Goal: Information Seeking & Learning: Check status

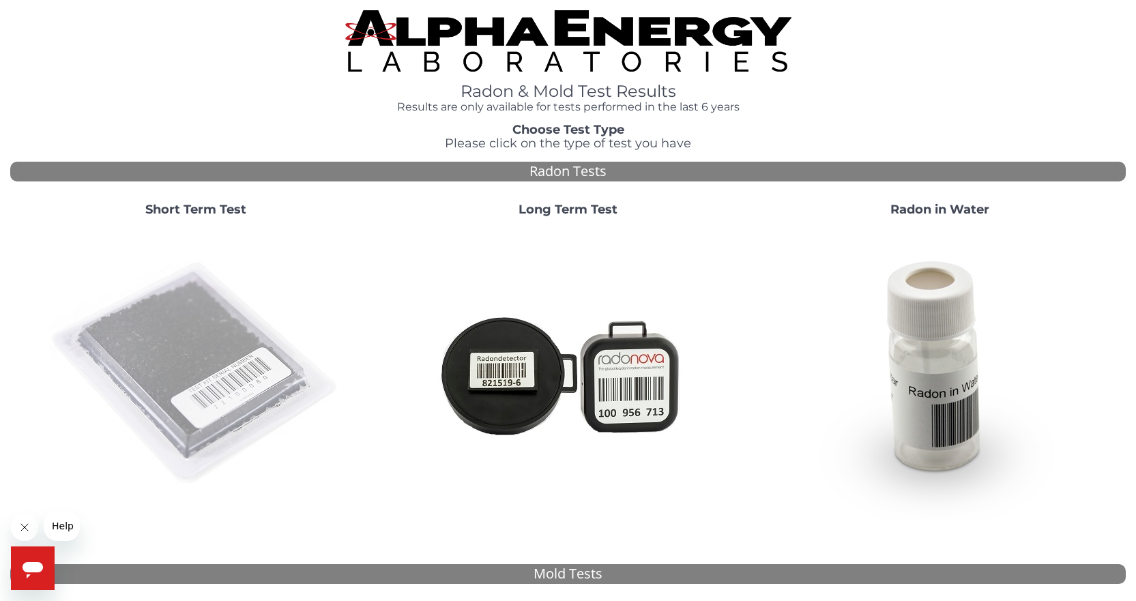
click at [194, 381] on img at bounding box center [195, 373] width 293 height 293
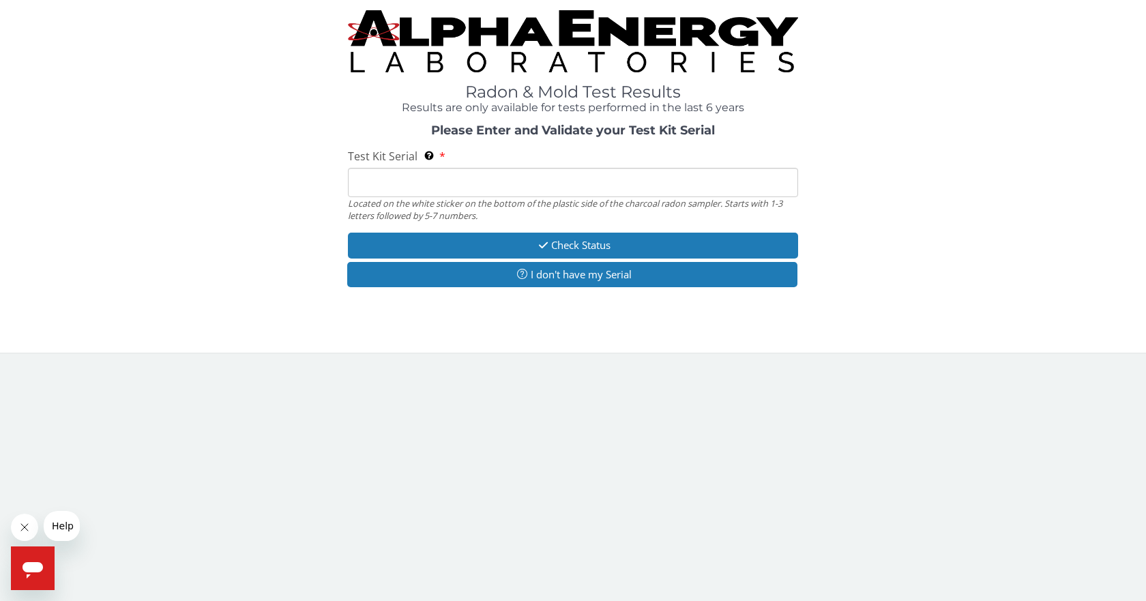
click at [575, 173] on input "Test Kit Serial Located on the white sticker on the bottom of the plastic side …" at bounding box center [573, 182] width 450 height 29
drag, startPoint x: 575, startPoint y: 173, endPoint x: 573, endPoint y: 182, distance: 9.0
paste input "AA692561"
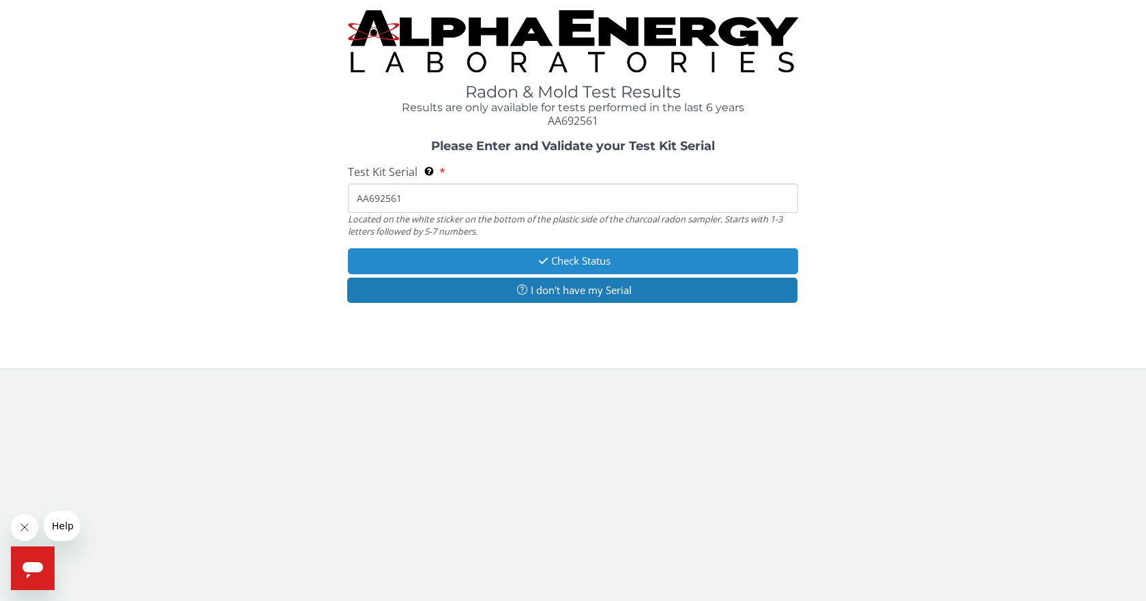
type input "AA692561"
click at [603, 254] on button "Check Status" at bounding box center [573, 260] width 450 height 25
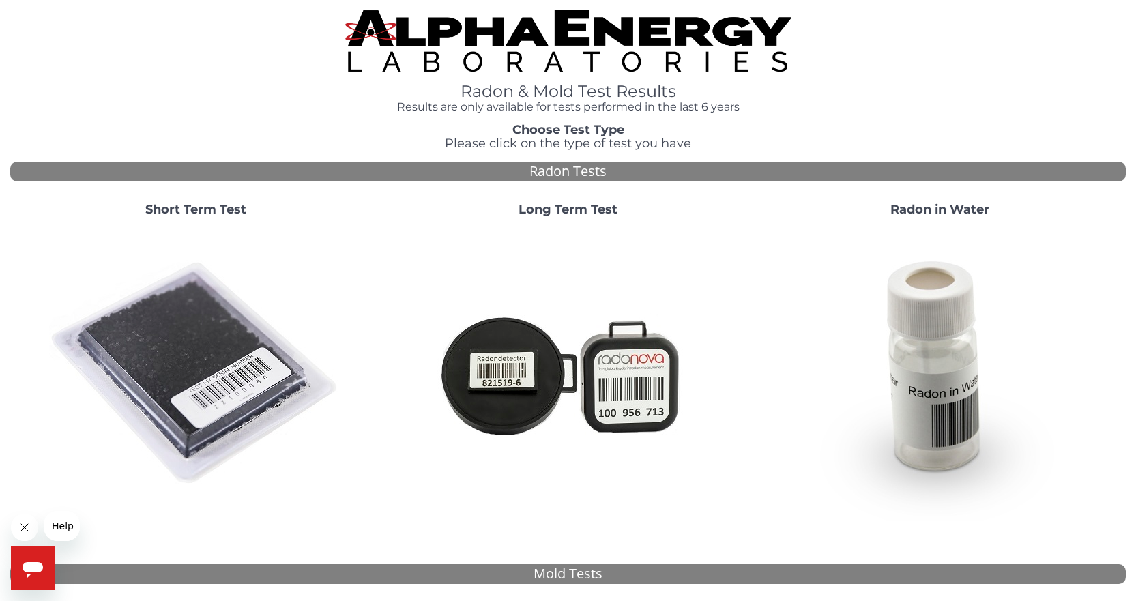
click at [193, 207] on strong "Short Term Test" at bounding box center [195, 209] width 101 height 15
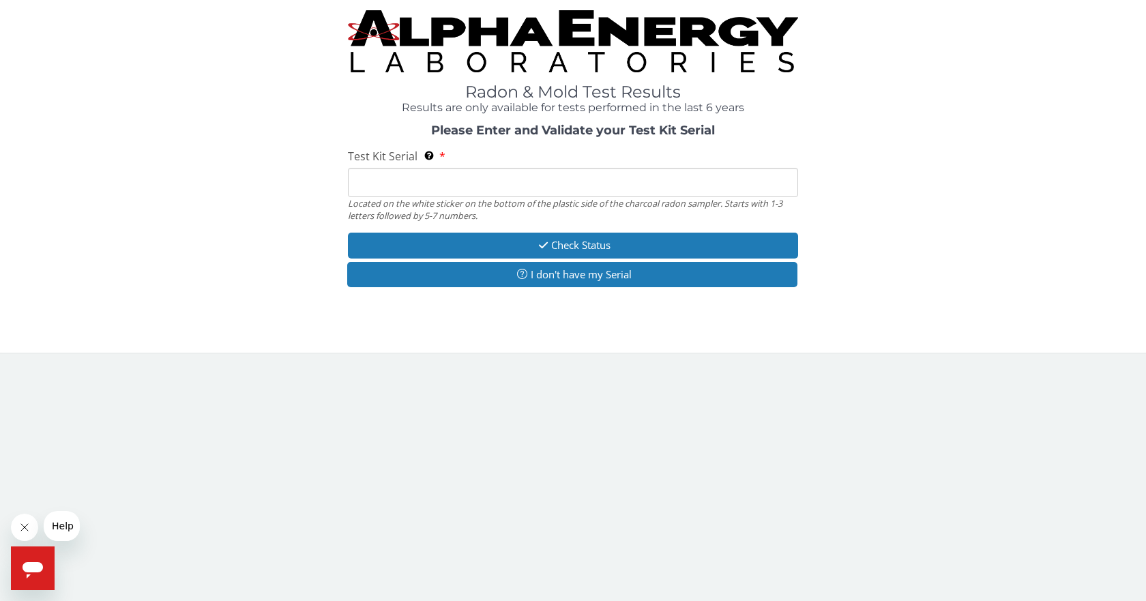
click at [422, 193] on input "Test Kit Serial Located on the white sticker on the bottom of the plastic side …" at bounding box center [573, 182] width 450 height 29
type input "AA692561"
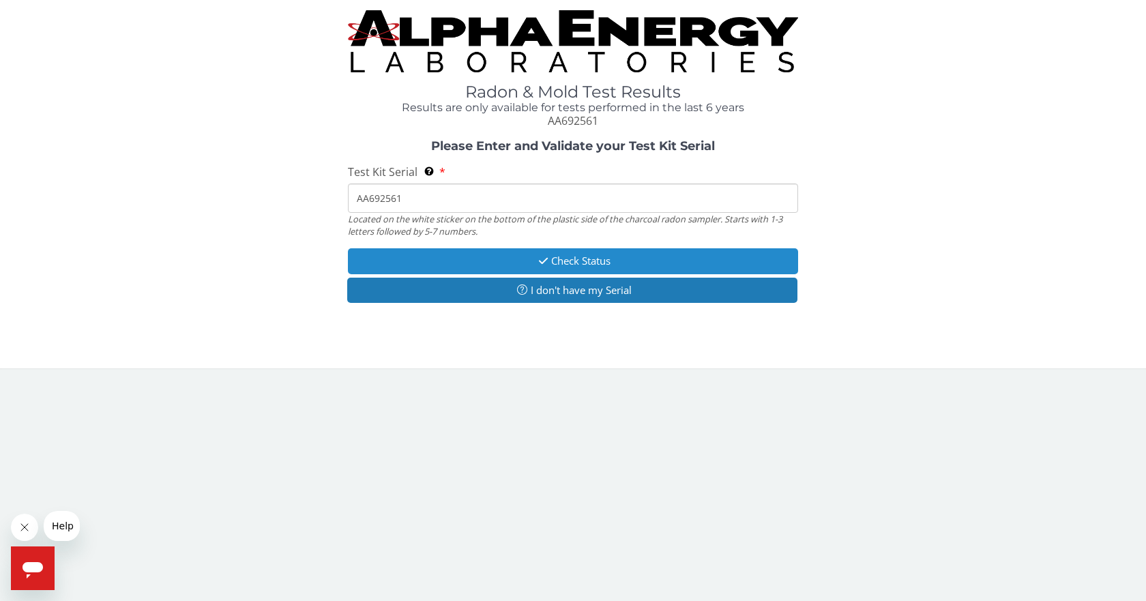
click at [585, 262] on button "Check Status" at bounding box center [573, 260] width 450 height 25
